Goal: Task Accomplishment & Management: Use online tool/utility

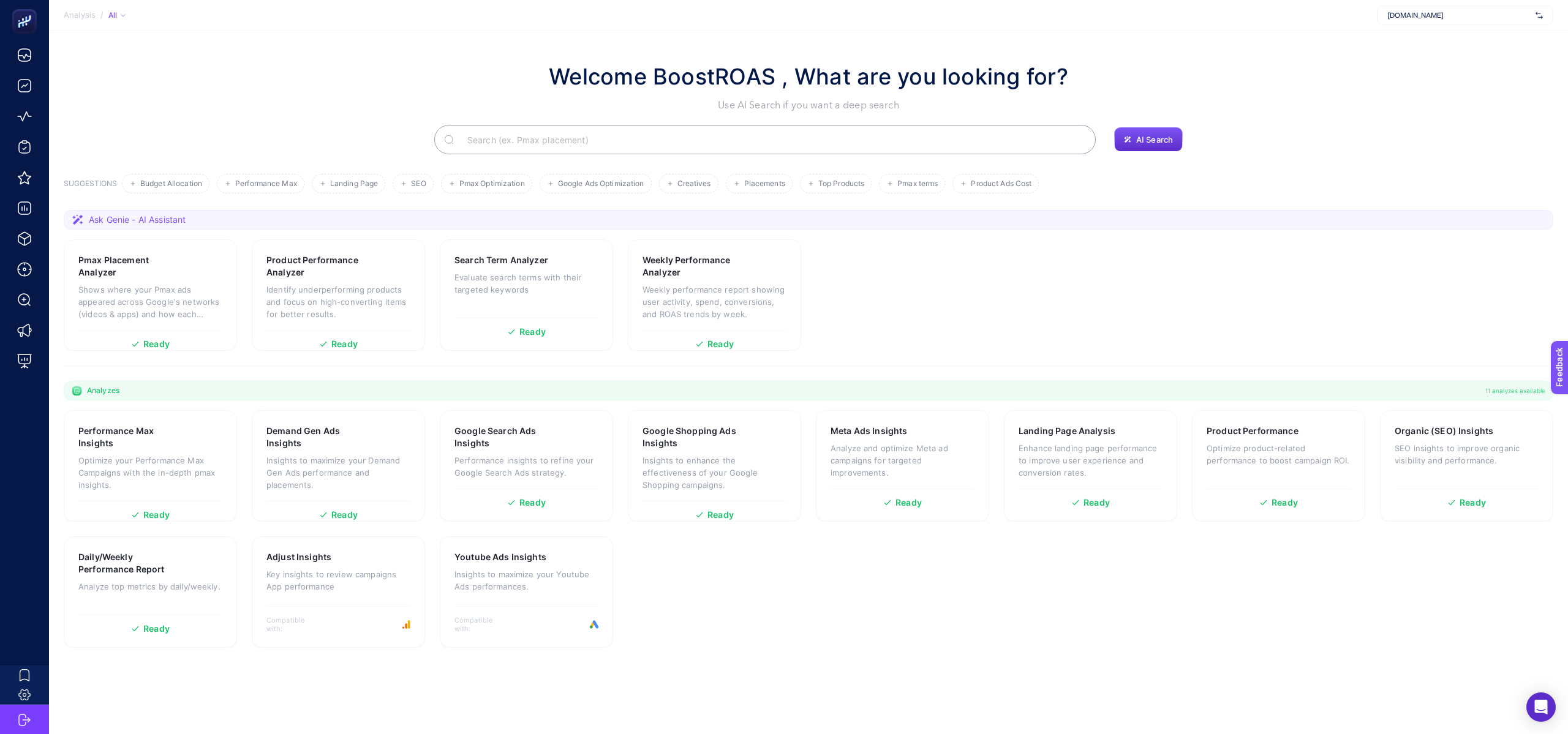
click at [1416, 20] on div "[DOMAIN_NAME]" at bounding box center [1465, 15] width 176 height 20
type input "nev"
drag, startPoint x: 1425, startPoint y: 66, endPoint x: 1427, endPoint y: 72, distance: 6.3
click at [1427, 72] on div "Yargı Yayınevi [DOMAIN_NAME] [PERSON_NAME] + Add New Client" at bounding box center [1465, 72] width 176 height 85
type input "nevza"
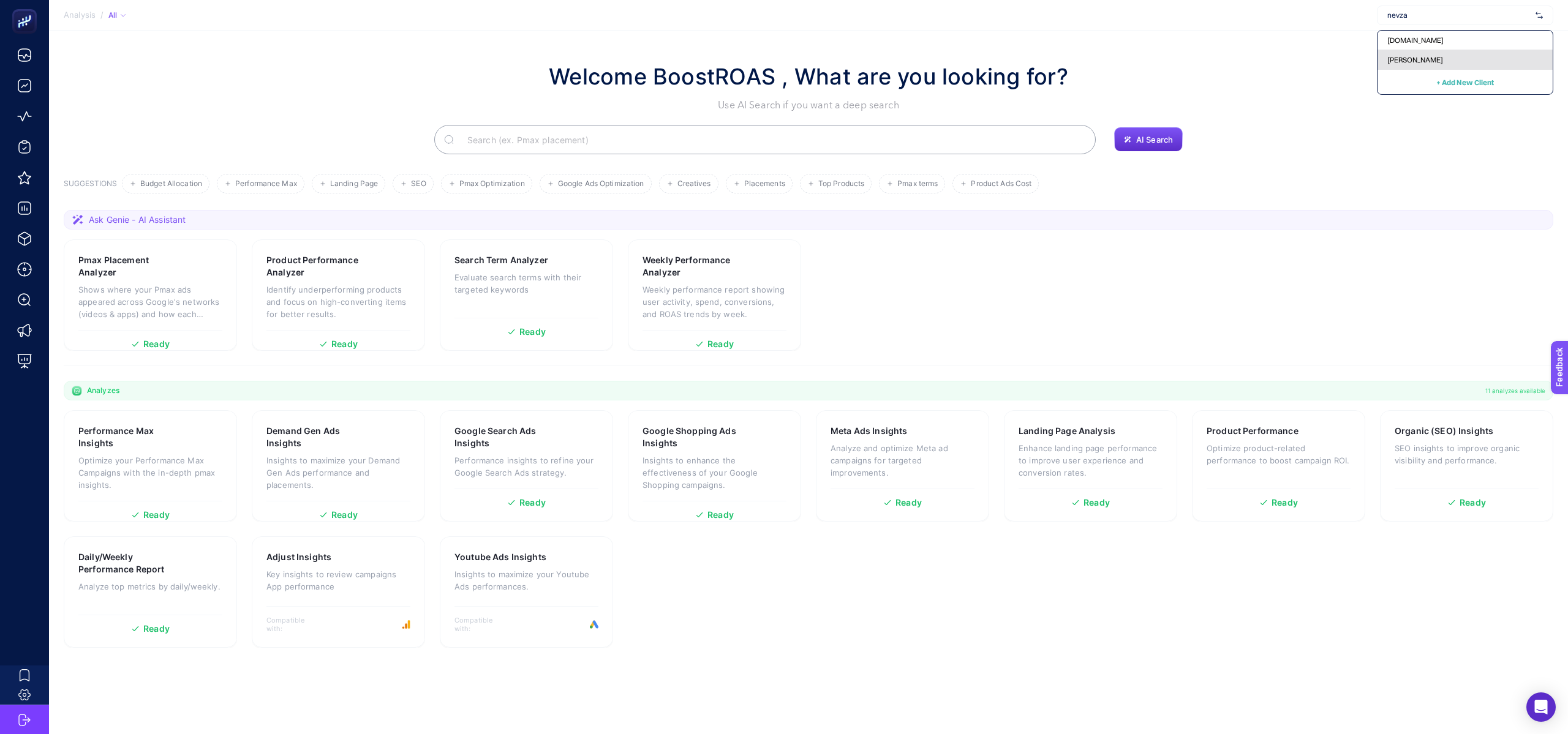
click at [1422, 55] on span "[PERSON_NAME]" at bounding box center [1415, 60] width 56 height 10
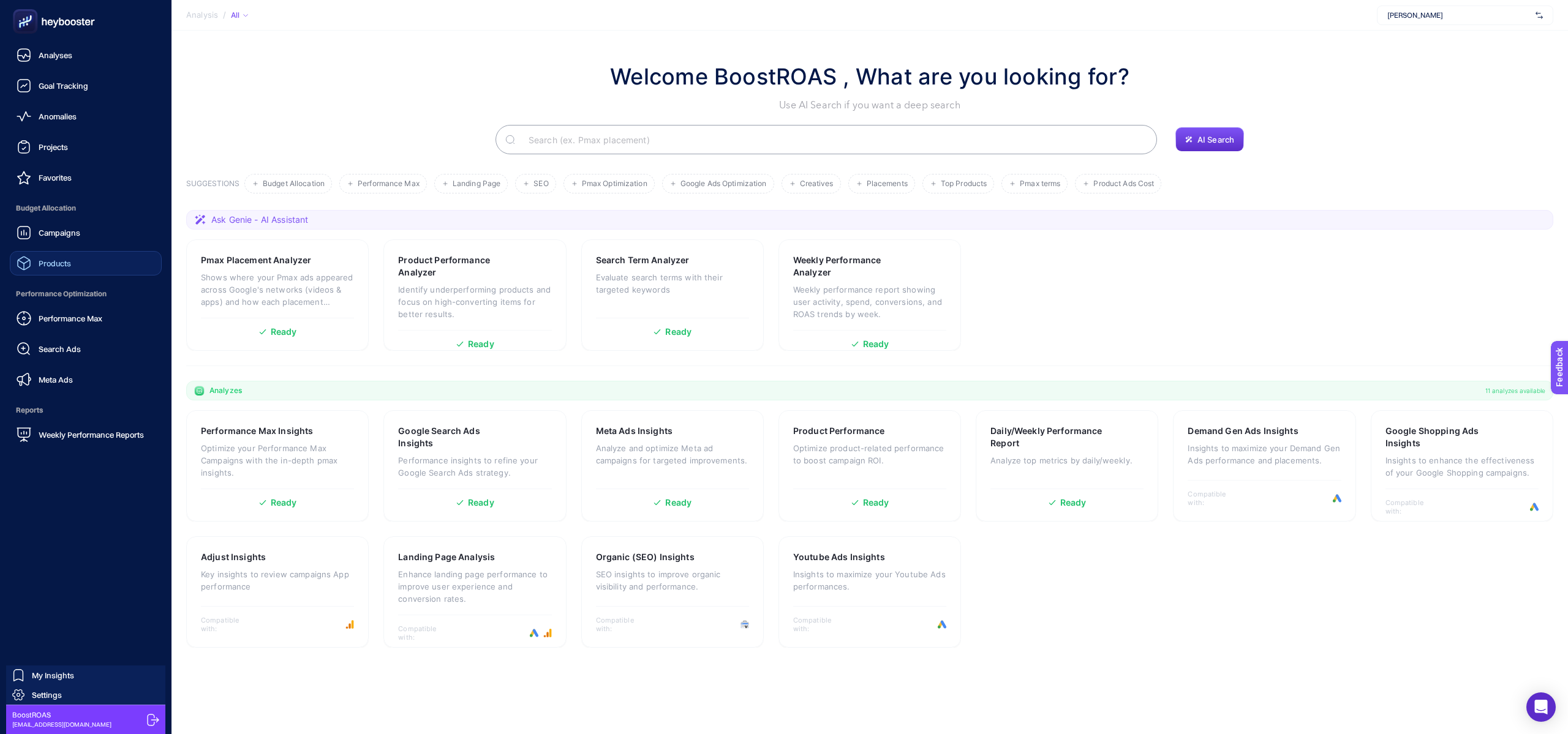
click at [80, 272] on link "Products" at bounding box center [85, 264] width 152 height 25
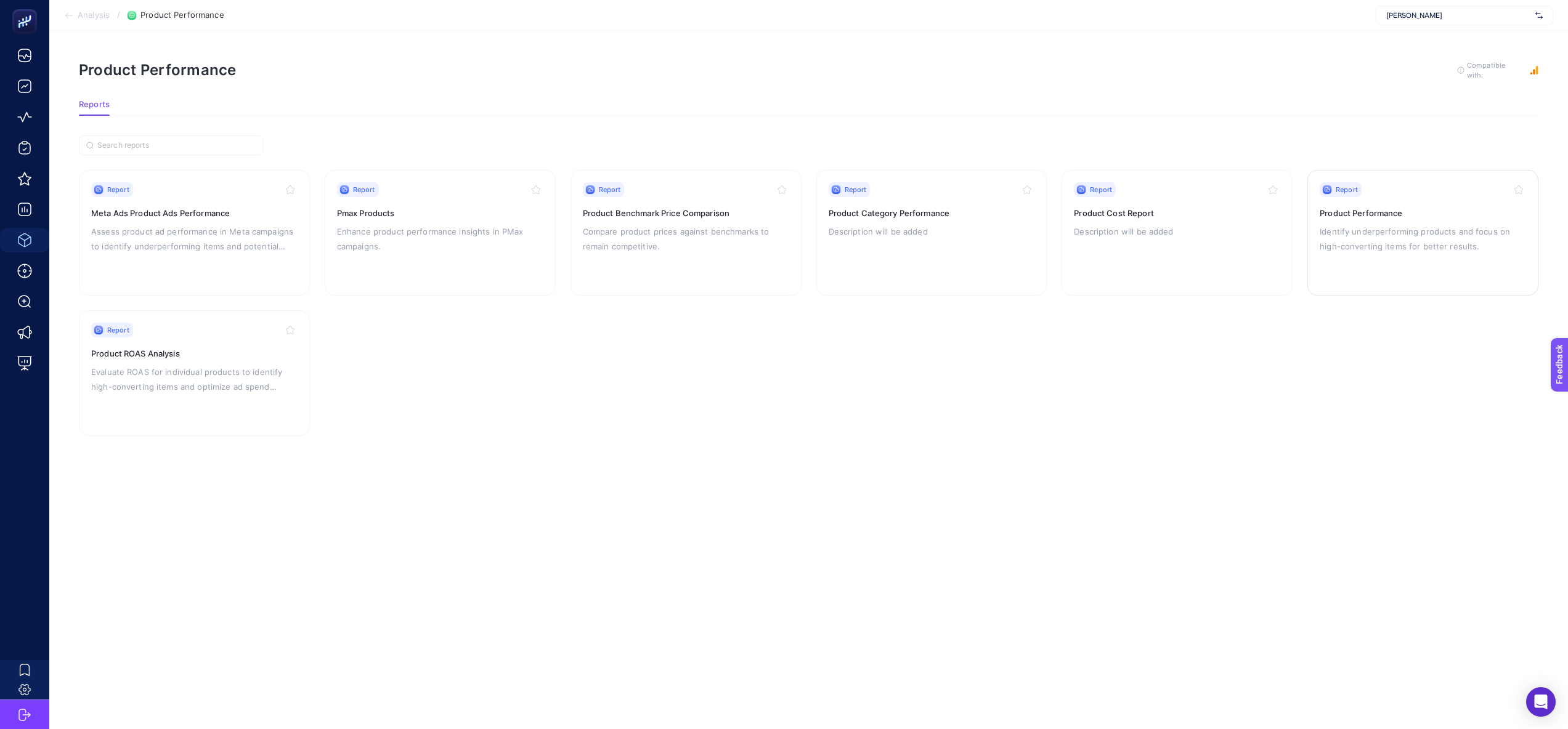
click at [1342, 224] on p "Identify underperforming products and focus on high-converting items for better…" at bounding box center [1423, 239] width 206 height 30
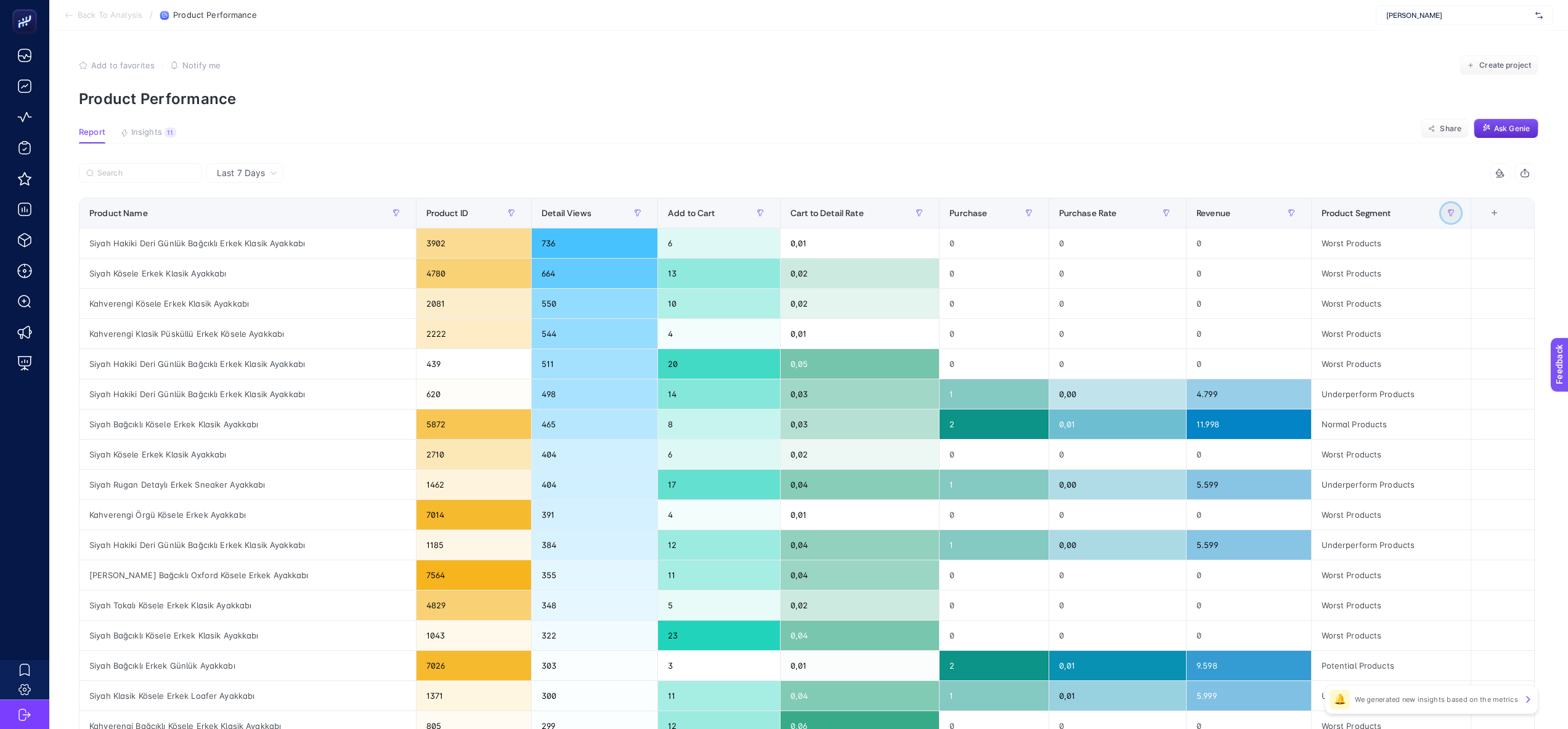
click at [1454, 213] on button "button" at bounding box center [1451, 213] width 20 height 20
click at [1475, 308] on input "text" at bounding box center [1511, 312] width 103 height 26
type input "potan"
click at [1535, 394] on span "Apply" at bounding box center [1543, 389] width 22 height 13
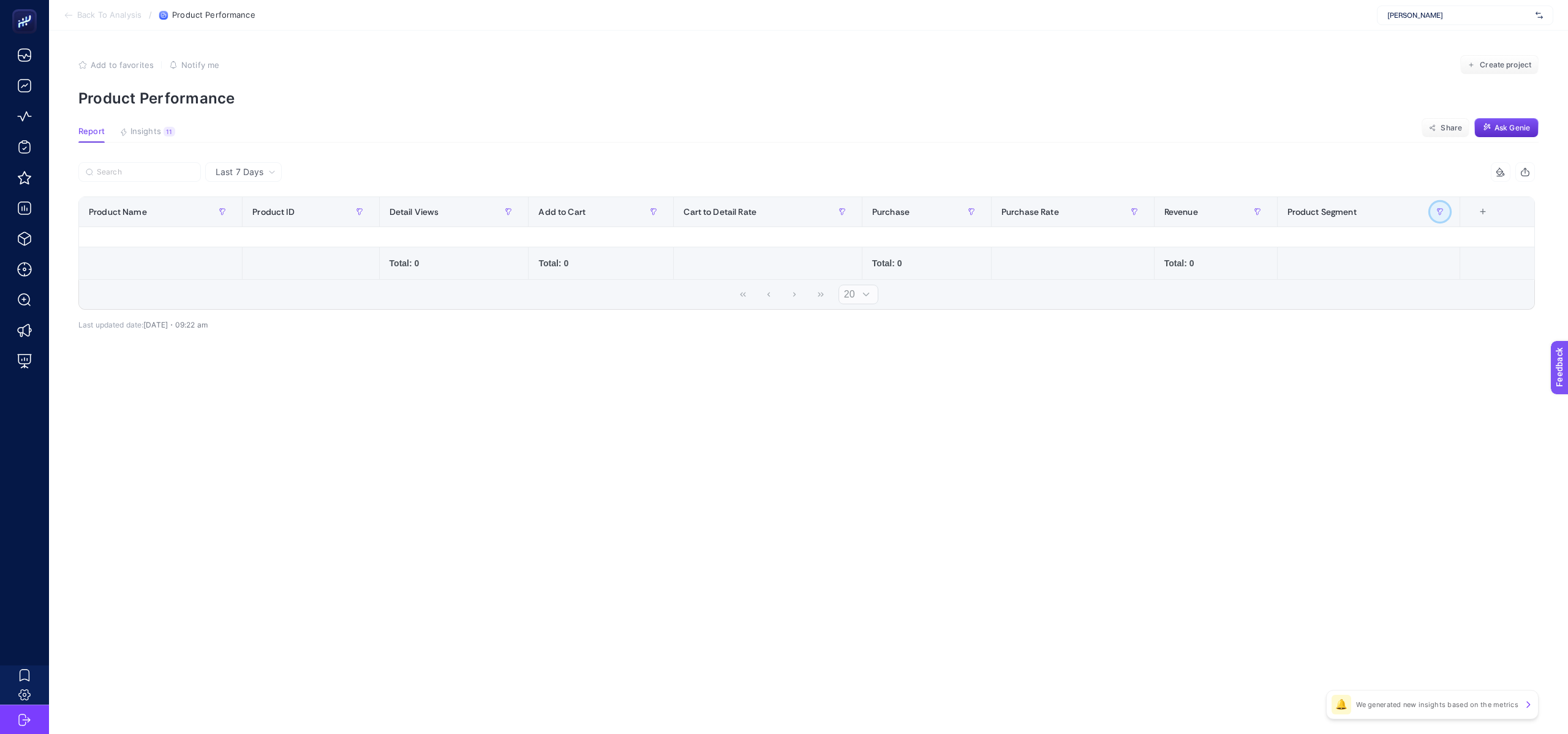
click at [1442, 216] on button "button" at bounding box center [1440, 212] width 20 height 20
click at [1491, 309] on input "potan" at bounding box center [1499, 310] width 118 height 26
type input "pote"
click at [1523, 381] on button "Apply" at bounding box center [1538, 386] width 40 height 23
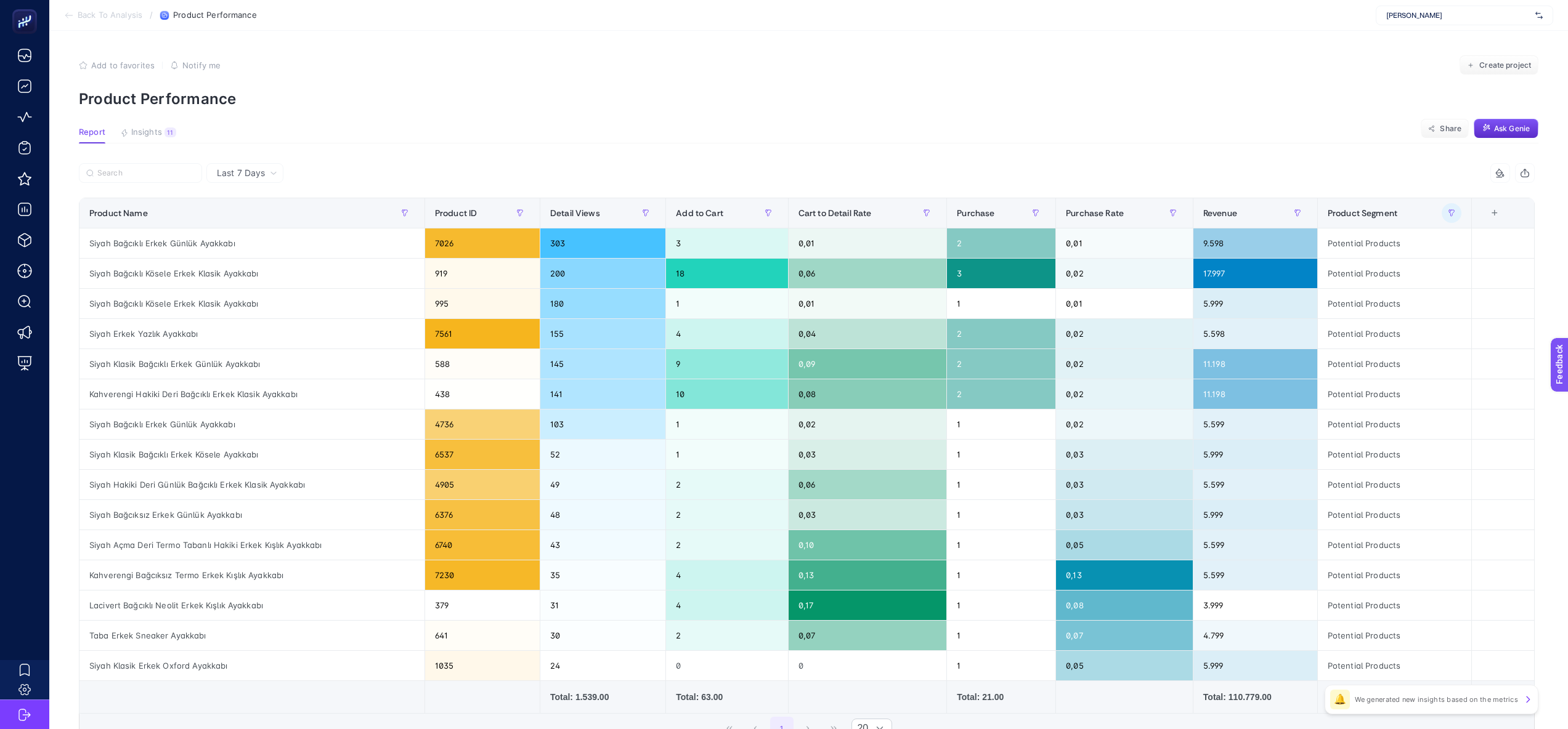
click at [1217, 176] on div "7 items selected" at bounding box center [1171, 173] width 728 height 20
click at [1506, 210] on div "+" at bounding box center [1494, 213] width 23 height 10
click at [1394, 288] on icon "Product ID" at bounding box center [1391, 286] width 9 height 9
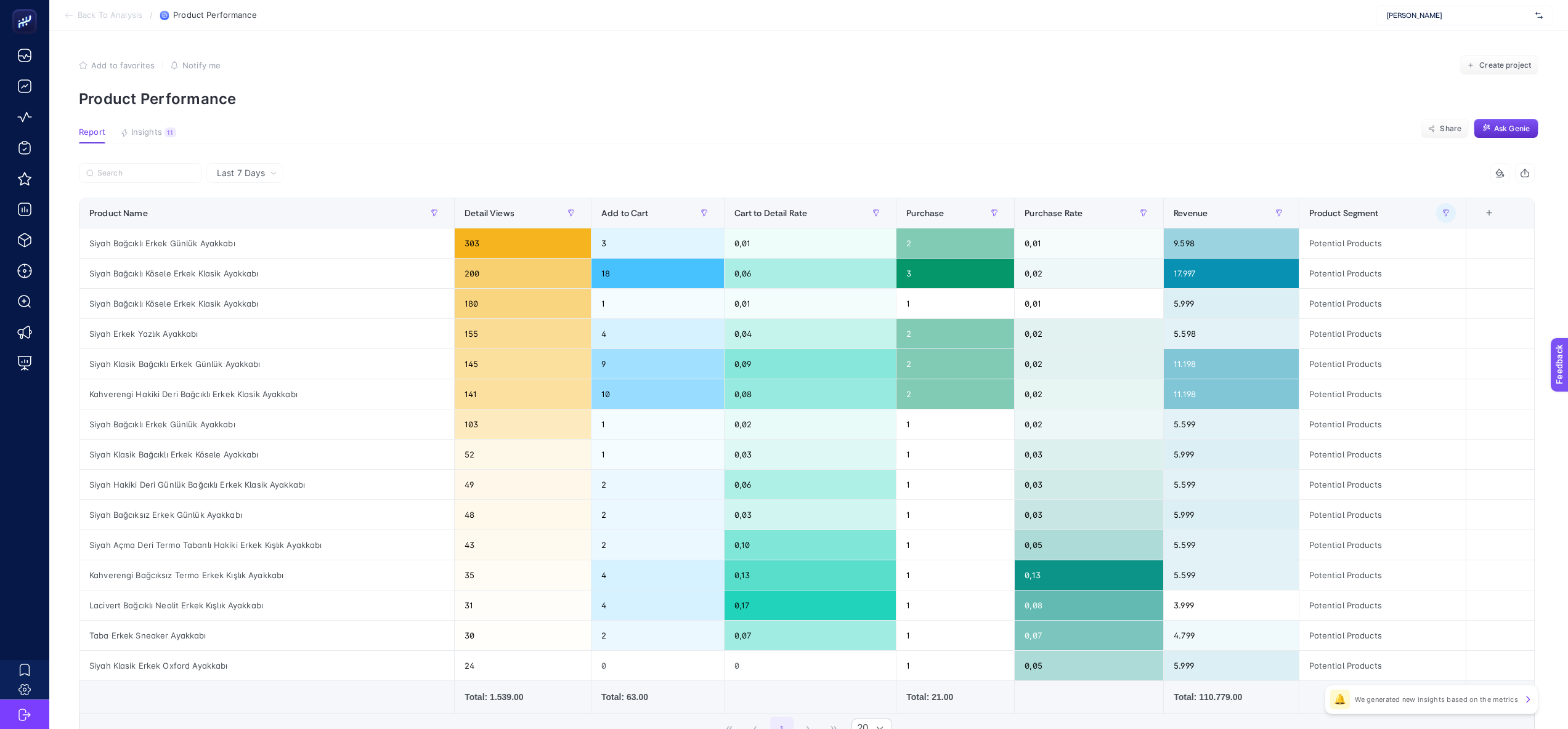
click at [1108, 161] on article "Add to favorites false Notify me Create project Product Performance Report Insi…" at bounding box center [808, 437] width 1519 height 812
click at [962, 206] on div "Purchase" at bounding box center [955, 213] width 98 height 20
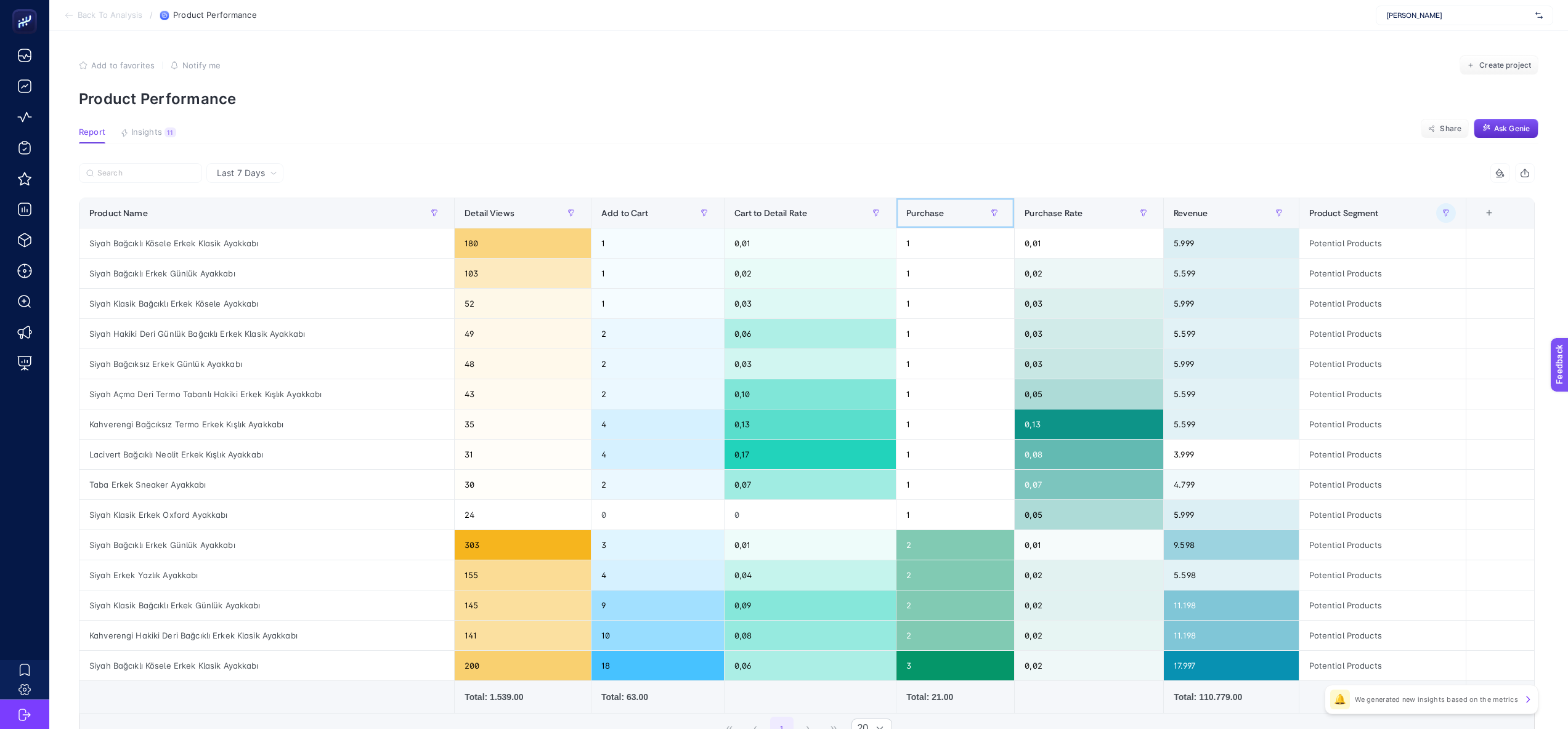
click at [962, 206] on div "Purchase" at bounding box center [955, 213] width 98 height 20
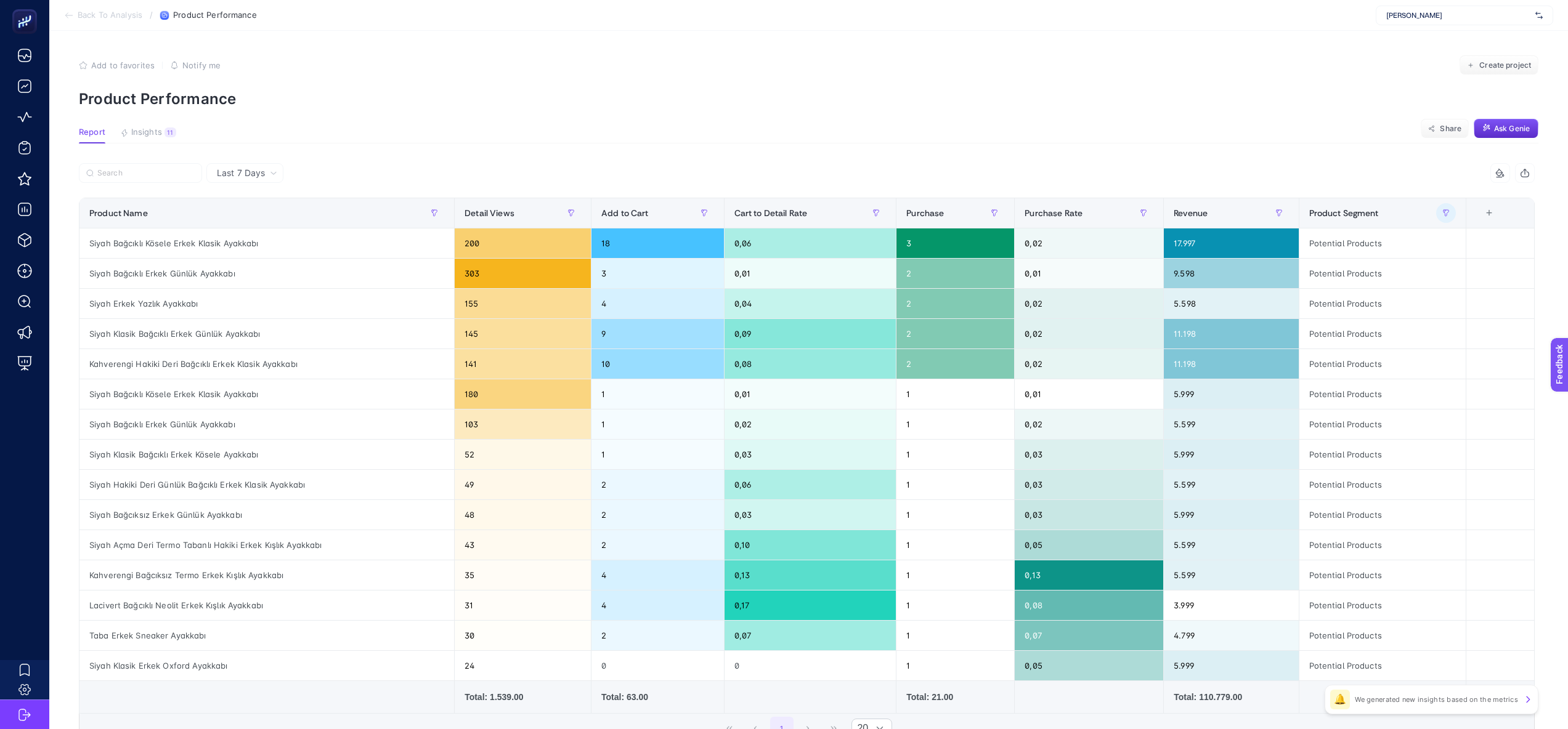
click at [953, 120] on article "Add to favorites false Notify me Create project Product Performance Report Insi…" at bounding box center [808, 437] width 1519 height 812
click at [606, 103] on p "Product Performance" at bounding box center [808, 99] width 1459 height 18
